Goal: Information Seeking & Learning: Learn about a topic

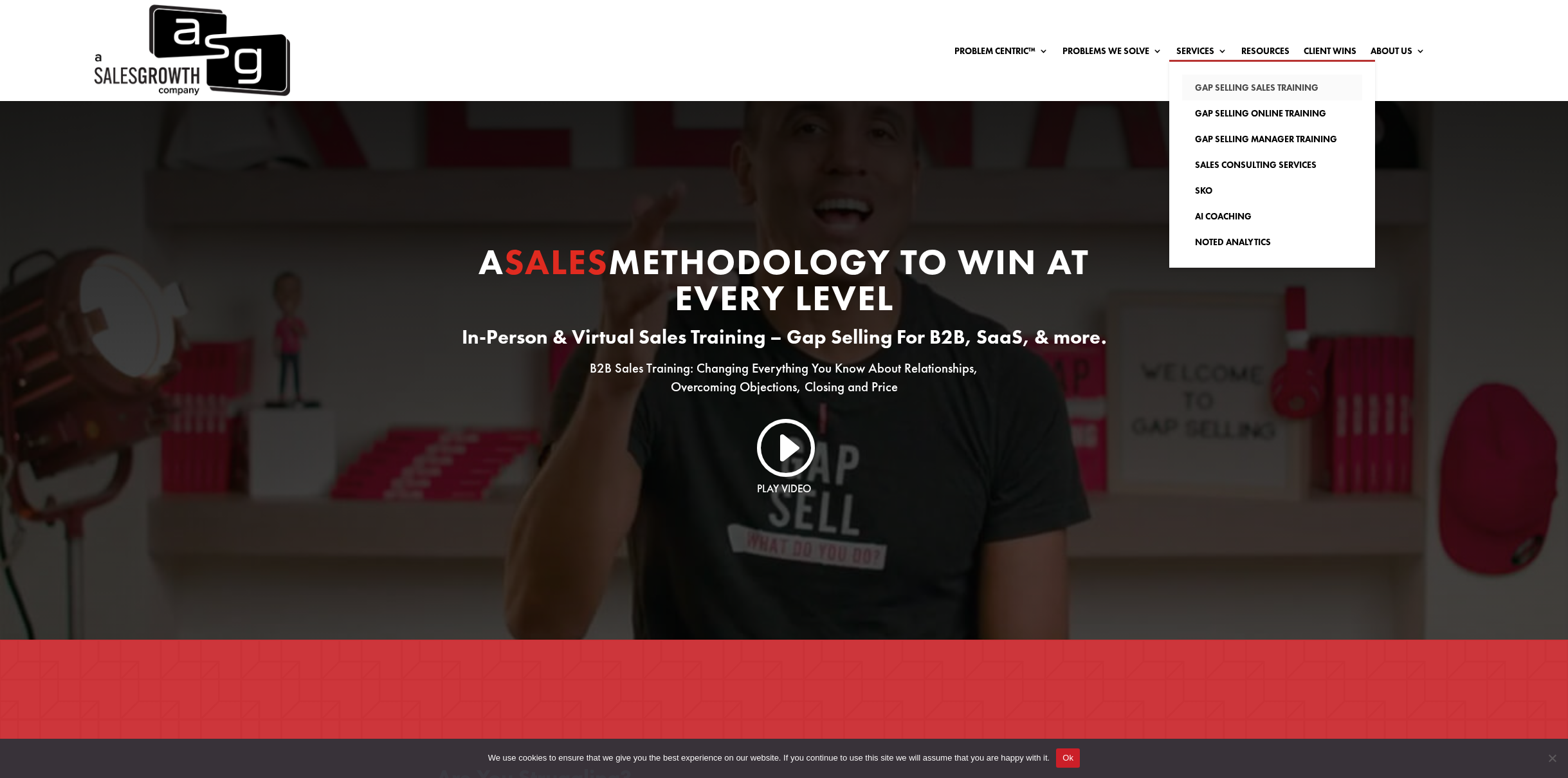
click at [1201, 85] on div "Problem Centric™ Problem Centric™ OS Problem Identification Chart Gap Selling T…" at bounding box center [784, 50] width 1568 height 101
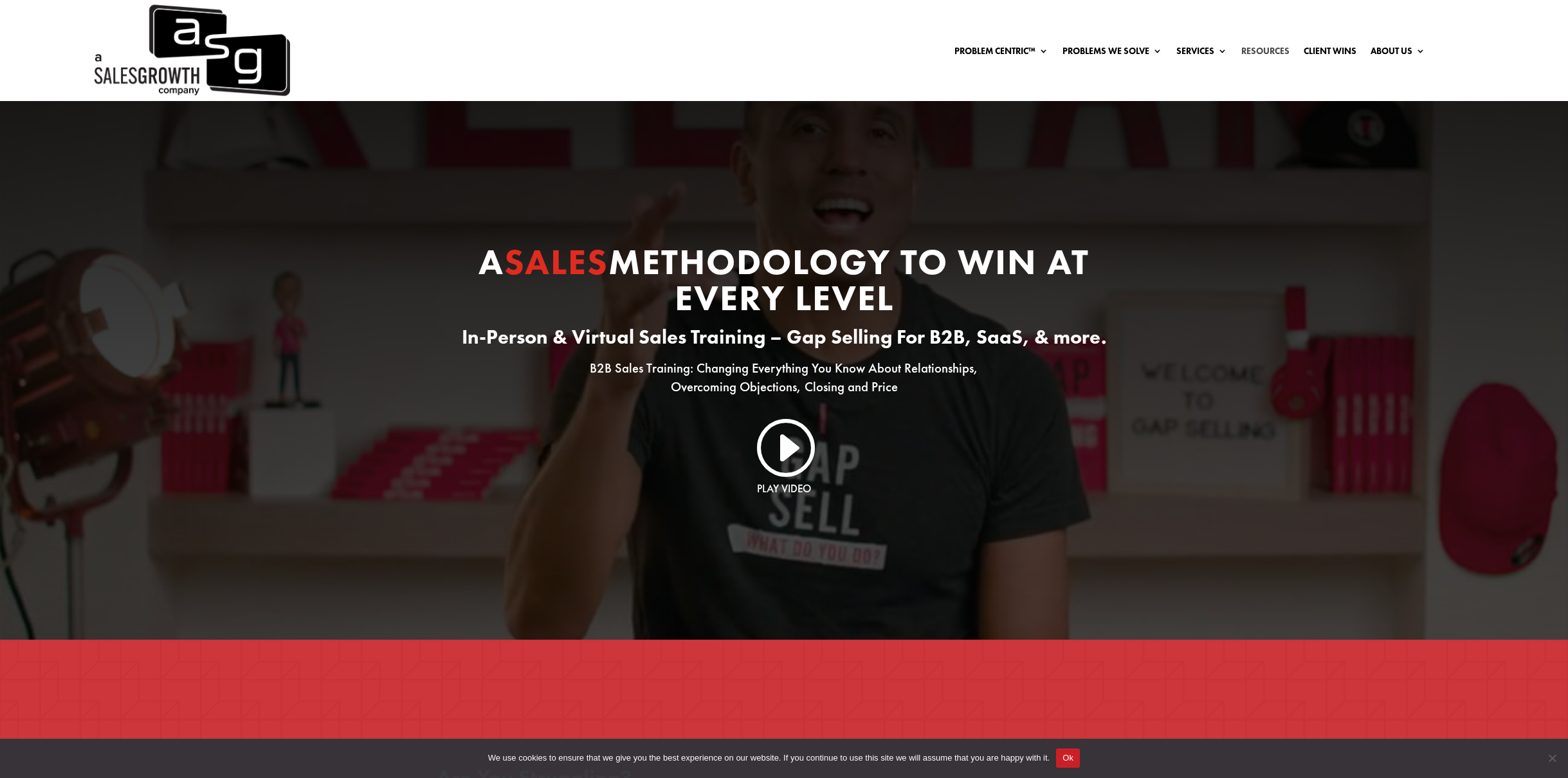
click at [1270, 48] on link "Resources" at bounding box center [1265, 53] width 48 height 15
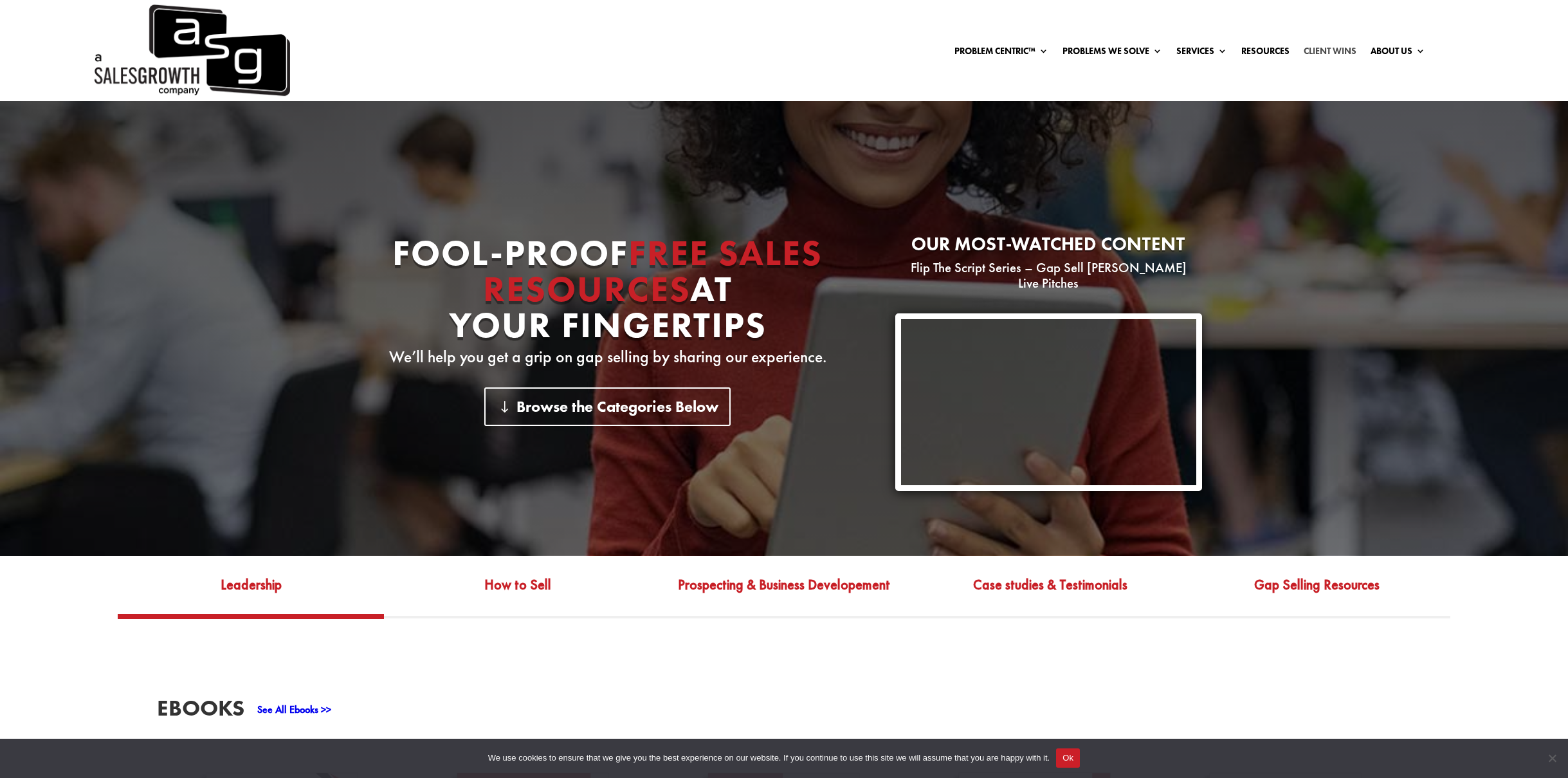
scroll to position [121, 0]
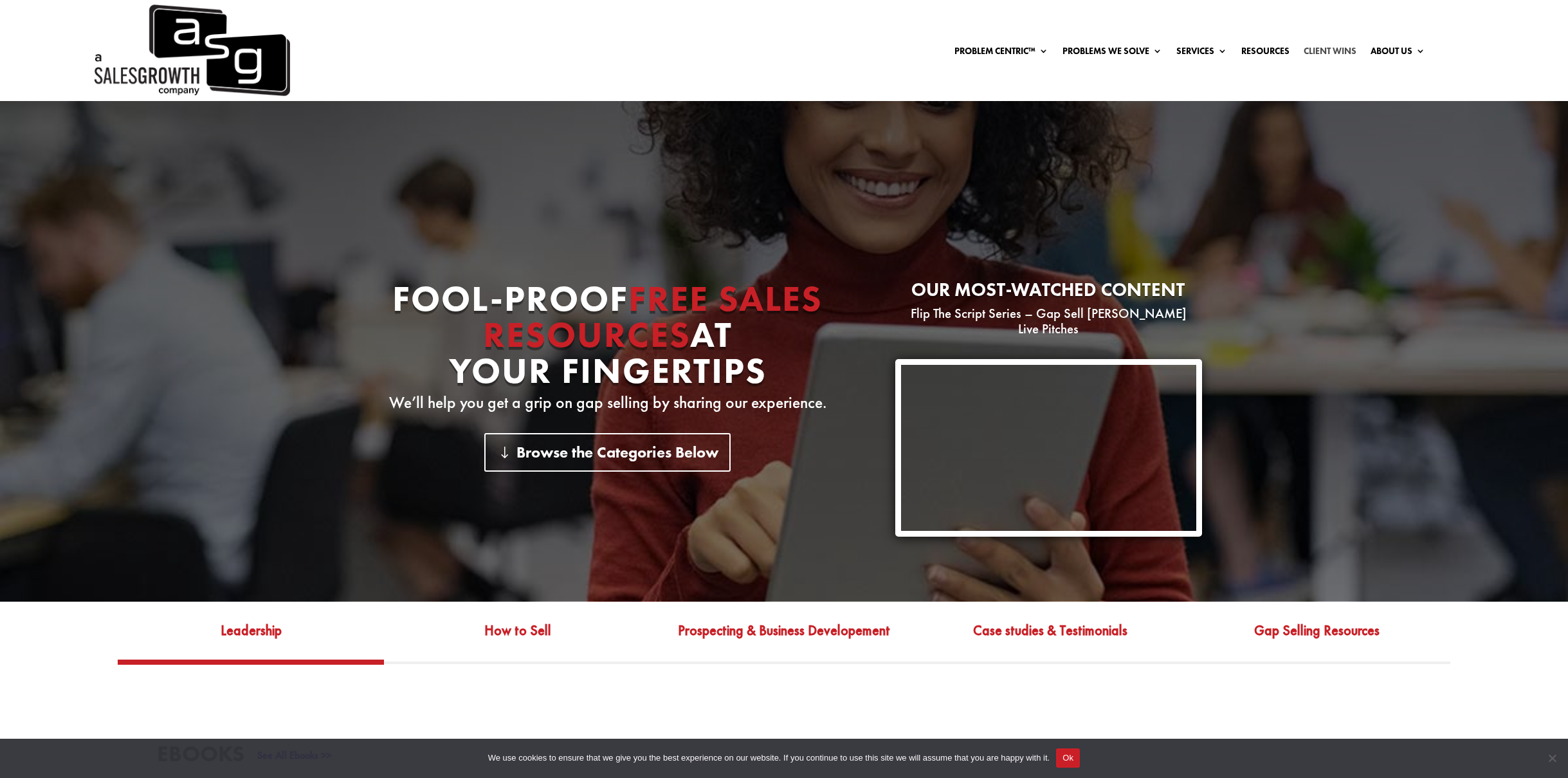
click at [1325, 48] on link "Client Wins" at bounding box center [1330, 53] width 53 height 15
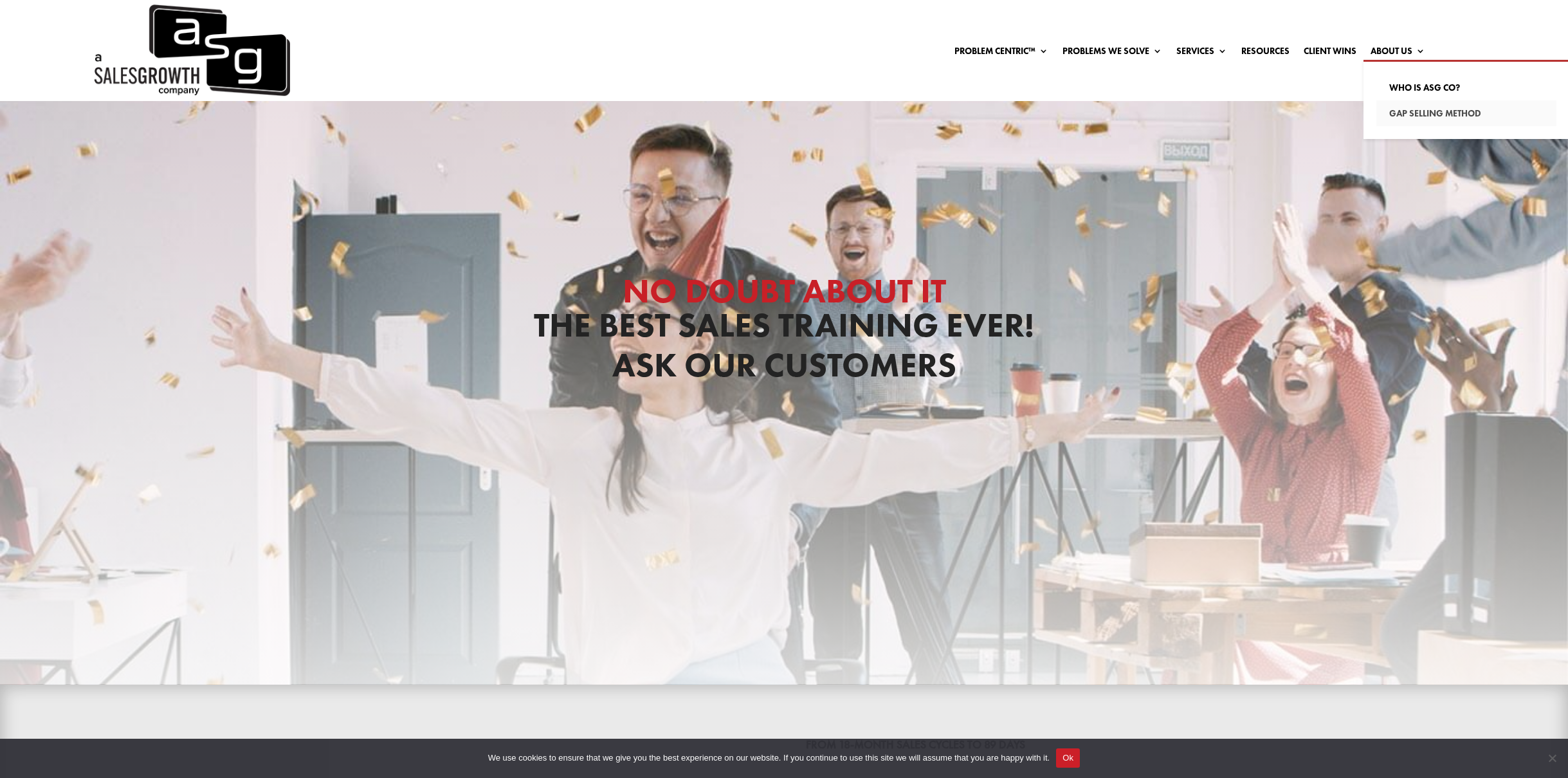
click at [1405, 115] on link "Gap Selling Method" at bounding box center [1466, 113] width 180 height 26
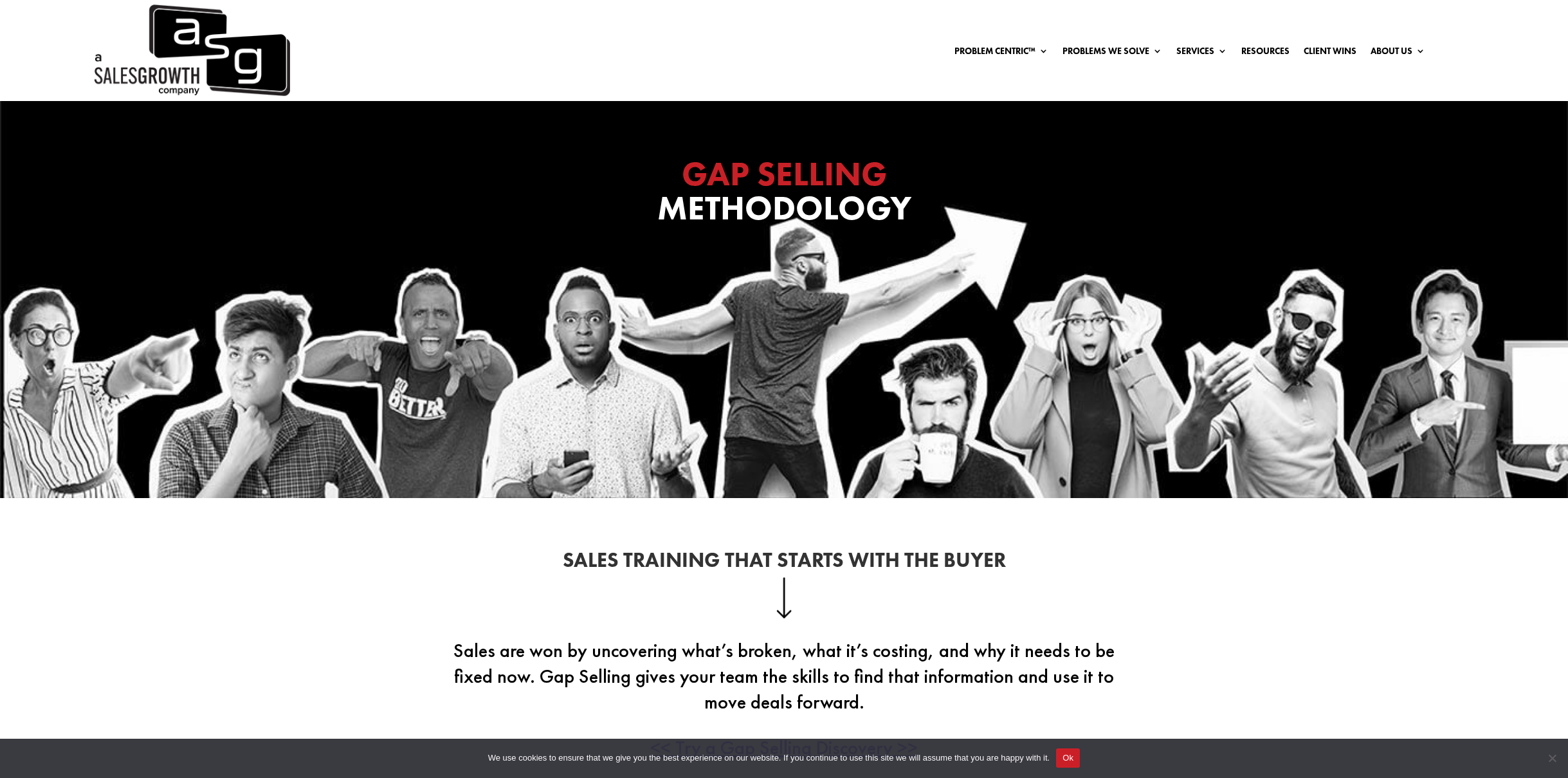
click at [184, 65] on img at bounding box center [191, 50] width 198 height 101
